Goal: Transaction & Acquisition: Purchase product/service

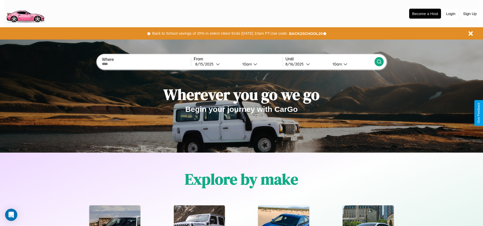
click at [146, 64] on input "text" at bounding box center [146, 64] width 89 height 4
type input "**********"
click at [216, 64] on div "8 / 15 / 2025" at bounding box center [205, 64] width 21 height 5
select select "*"
select select "****"
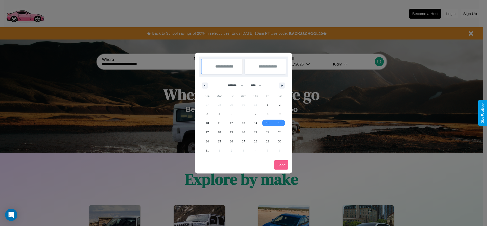
click at [233, 85] on select "******* ******** ***** ***** *** **** **** ****** ********* ******* ******** **…" at bounding box center [235, 85] width 22 height 8
select select "*"
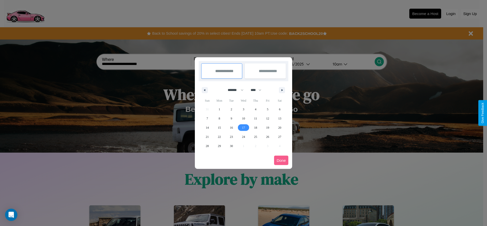
click at [243, 127] on span "17" at bounding box center [243, 127] width 3 height 9
type input "**********"
click at [267, 136] on span "26" at bounding box center [267, 136] width 3 height 9
type input "**********"
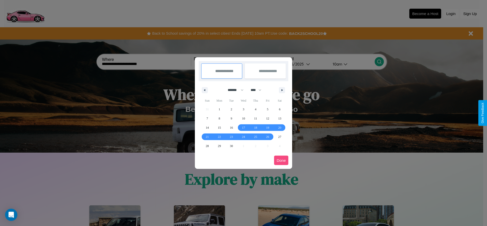
click at [281, 160] on button "Done" at bounding box center [281, 160] width 14 height 9
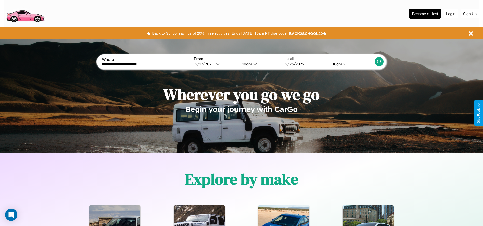
click at [379, 62] on icon at bounding box center [379, 61] width 5 height 5
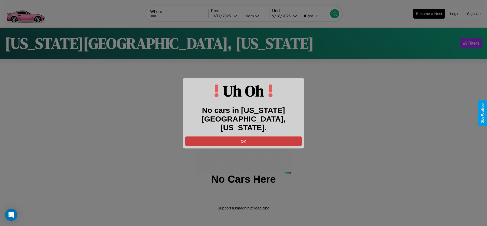
click at [243, 136] on button "OK" at bounding box center [243, 140] width 117 height 9
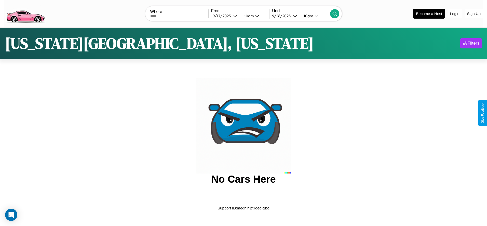
click at [25, 13] on img at bounding box center [25, 13] width 43 height 21
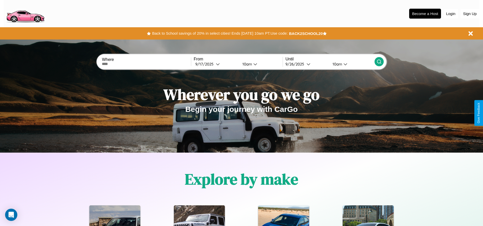
scroll to position [106, 0]
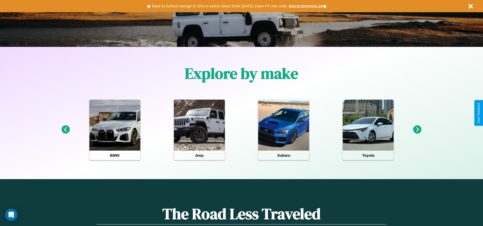
click at [417, 130] on icon at bounding box center [417, 129] width 8 height 8
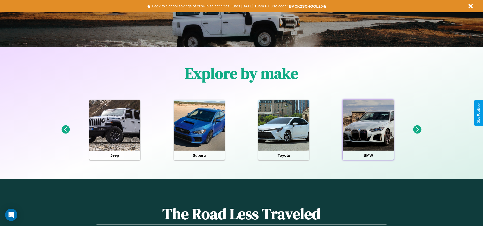
click at [368, 130] on div at bounding box center [368, 125] width 51 height 51
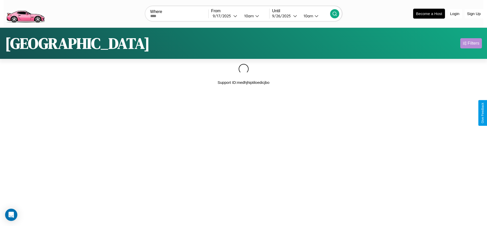
click at [471, 43] on div "Filters" at bounding box center [473, 43] width 12 height 5
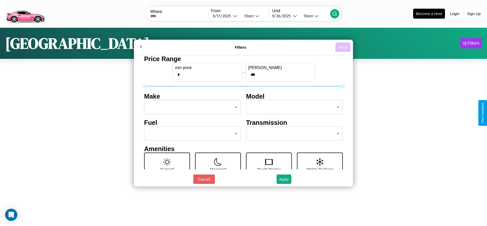
click at [343, 47] on button "Reset" at bounding box center [342, 47] width 15 height 9
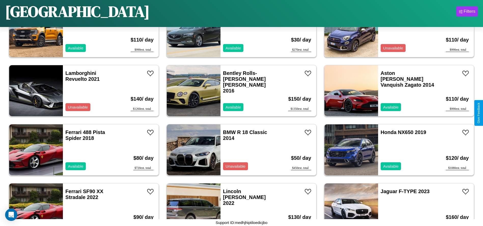
scroll to position [411, 0]
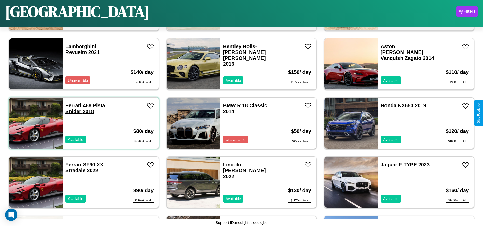
click at [73, 105] on link "Ferrari 488 Pista Spider 2018" at bounding box center [85, 108] width 40 height 11
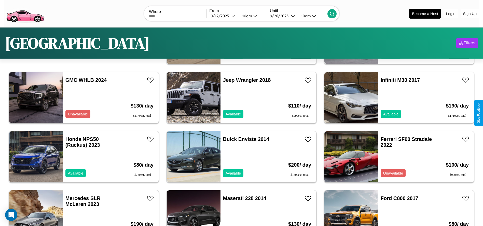
scroll to position [0, 0]
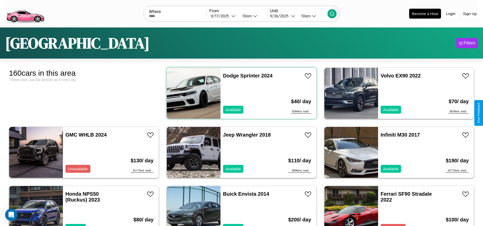
click at [240, 93] on div "Dodge Sprinter 2024 Available" at bounding box center [249, 93] width 59 height 51
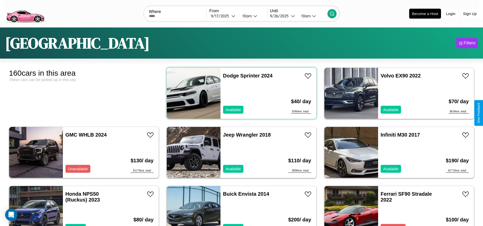
click at [240, 93] on div "Dodge Sprinter 2024 Available" at bounding box center [249, 93] width 59 height 51
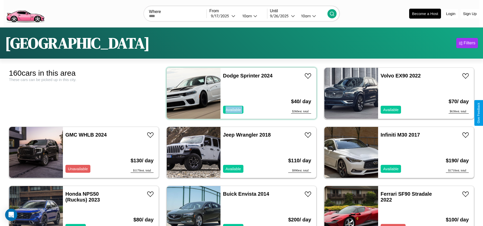
click at [240, 93] on div "Dodge Sprinter 2024 Available" at bounding box center [249, 93] width 59 height 51
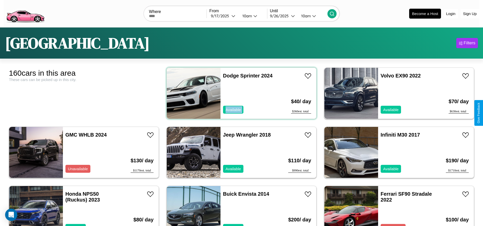
click at [240, 93] on div "Dodge Sprinter 2024 Available" at bounding box center [249, 93] width 59 height 51
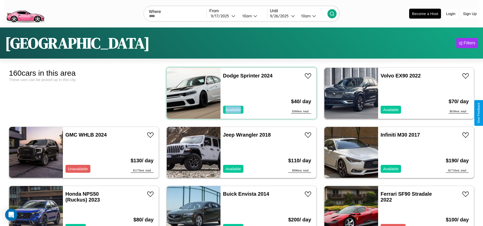
click at [240, 93] on div "Dodge Sprinter 2024 Available" at bounding box center [249, 93] width 59 height 51
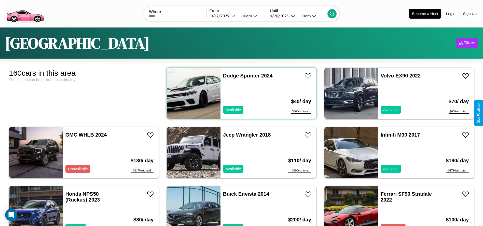
click at [229, 76] on link "Dodge Sprinter 2024" at bounding box center [248, 76] width 50 height 6
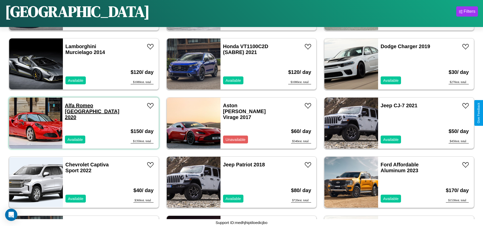
click at [79, 105] on link "Alfa Romeo Milano 2020" at bounding box center [92, 111] width 54 height 17
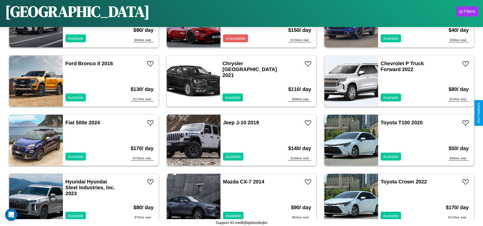
scroll to position [1711, 0]
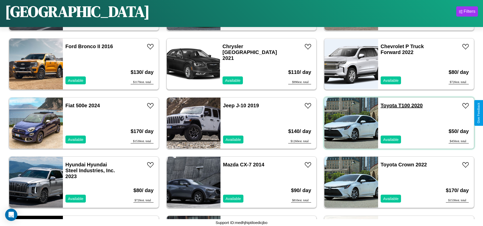
click at [385, 105] on link "Toyota T100 2020" at bounding box center [402, 106] width 42 height 6
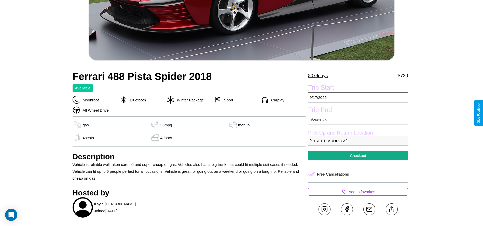
scroll to position [213, 0]
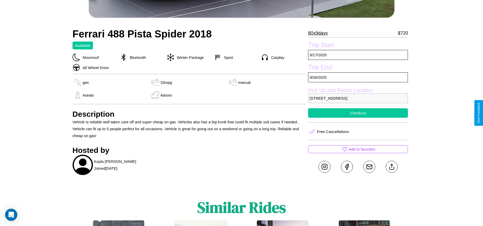
click at [358, 113] on button "Checkout" at bounding box center [358, 112] width 100 height 9
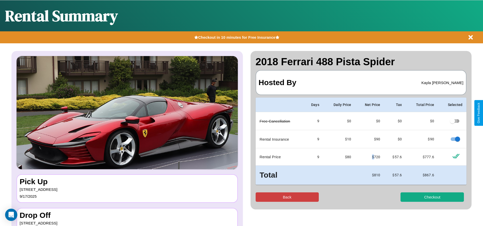
click at [287, 197] on button "Back" at bounding box center [287, 196] width 63 height 9
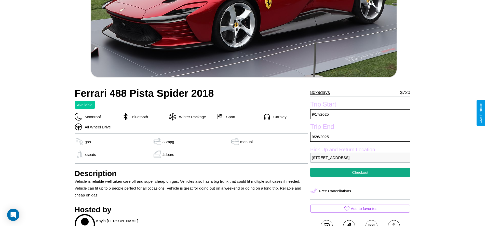
scroll to position [155, 0]
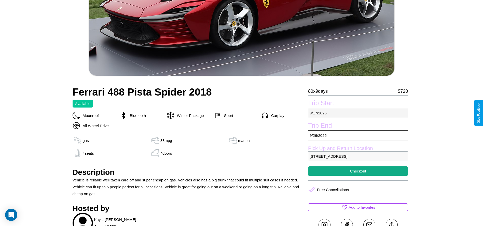
click at [358, 113] on p "9 / 17 / 2025" at bounding box center [358, 113] width 100 height 10
select select "*"
select select "****"
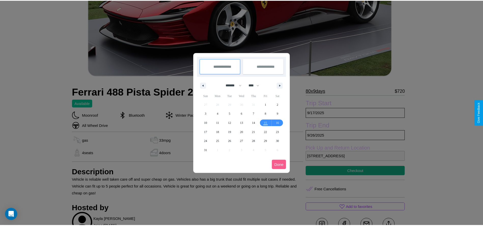
scroll to position [0, 0]
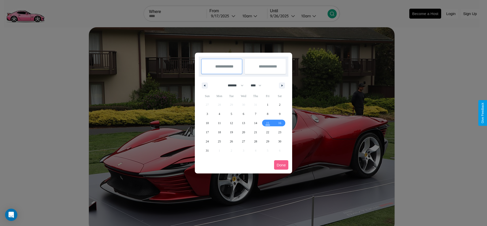
click at [224, 16] on div at bounding box center [243, 113] width 487 height 226
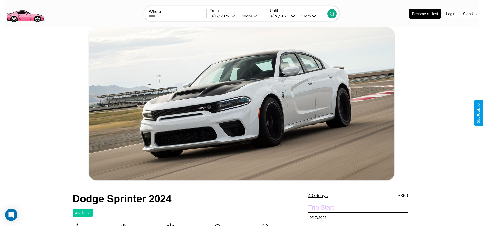
scroll to position [234, 0]
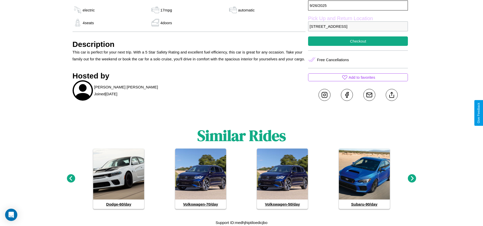
click at [71, 178] on icon at bounding box center [71, 178] width 8 height 8
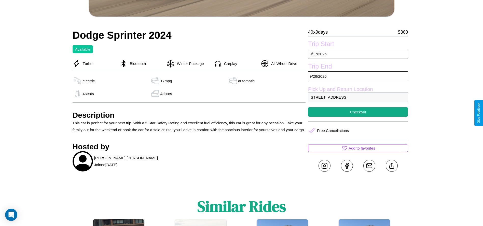
scroll to position [148, 0]
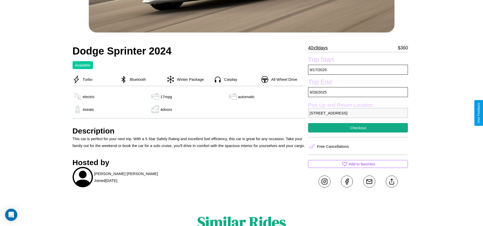
click at [358, 113] on p "9886 First Street London 18923 United Kingdom" at bounding box center [358, 113] width 100 height 10
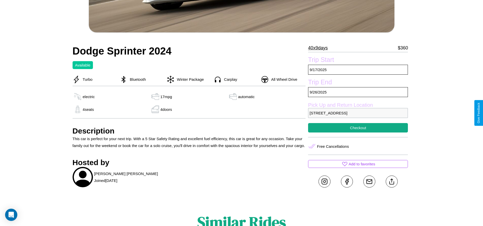
click at [358, 113] on p "9886 First Street London 18923 United Kingdom" at bounding box center [358, 113] width 100 height 10
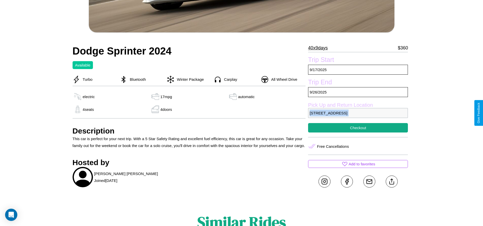
click at [358, 113] on p "9886 First Street London 18923 United Kingdom" at bounding box center [358, 113] width 100 height 10
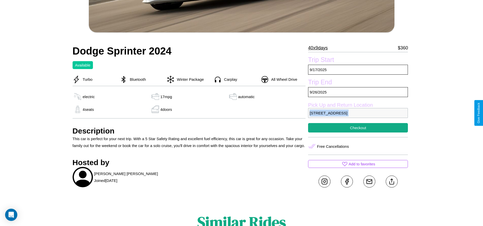
click at [358, 113] on p "9886 First Street London 18923 United Kingdom" at bounding box center [358, 113] width 100 height 10
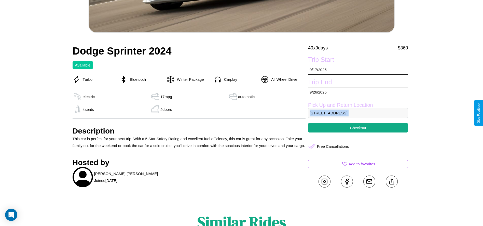
click at [358, 113] on p "9886 First Street London 18923 United Kingdom" at bounding box center [358, 113] width 100 height 10
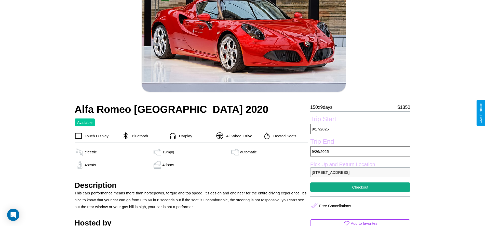
scroll to position [87, 0]
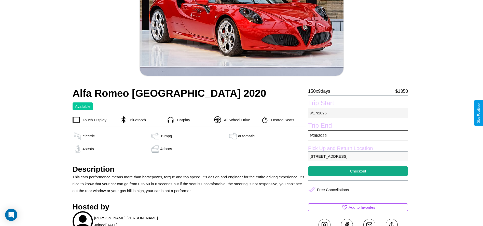
click at [358, 113] on p "9 / 17 / 2025" at bounding box center [358, 113] width 100 height 10
select select "*"
select select "****"
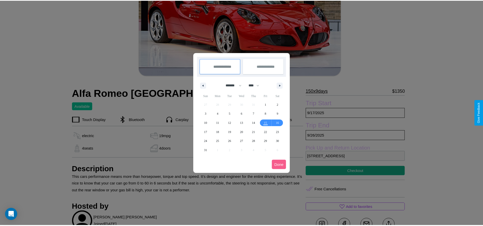
scroll to position [0, 0]
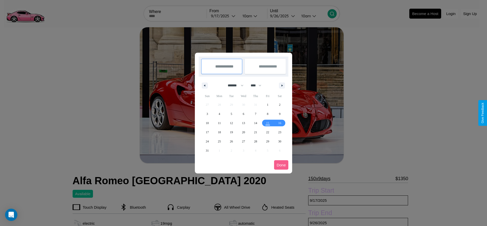
click at [224, 16] on div at bounding box center [243, 113] width 487 height 226
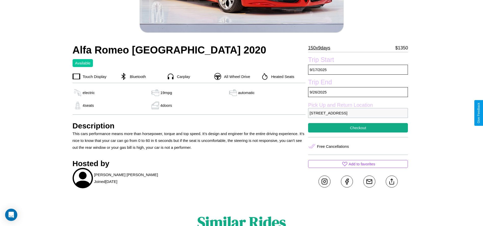
scroll to position [145, 0]
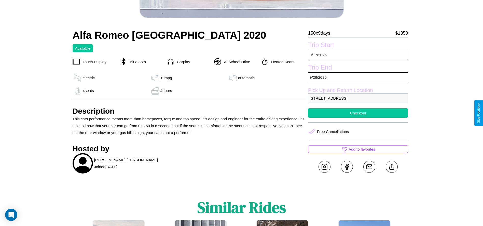
click at [358, 113] on button "Checkout" at bounding box center [358, 112] width 100 height 9
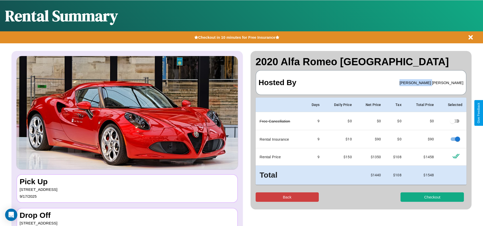
click at [287, 197] on button "Back" at bounding box center [287, 196] width 63 height 9
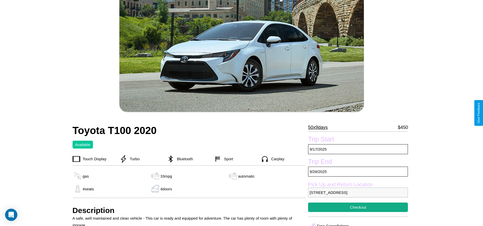
scroll to position [201, 0]
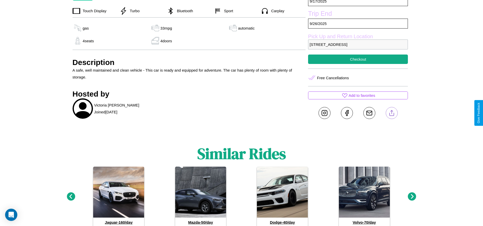
click at [392, 113] on line at bounding box center [392, 112] width 0 height 4
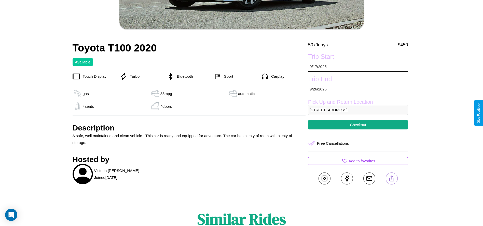
scroll to position [132, 0]
